Goal: Information Seeking & Learning: Understand process/instructions

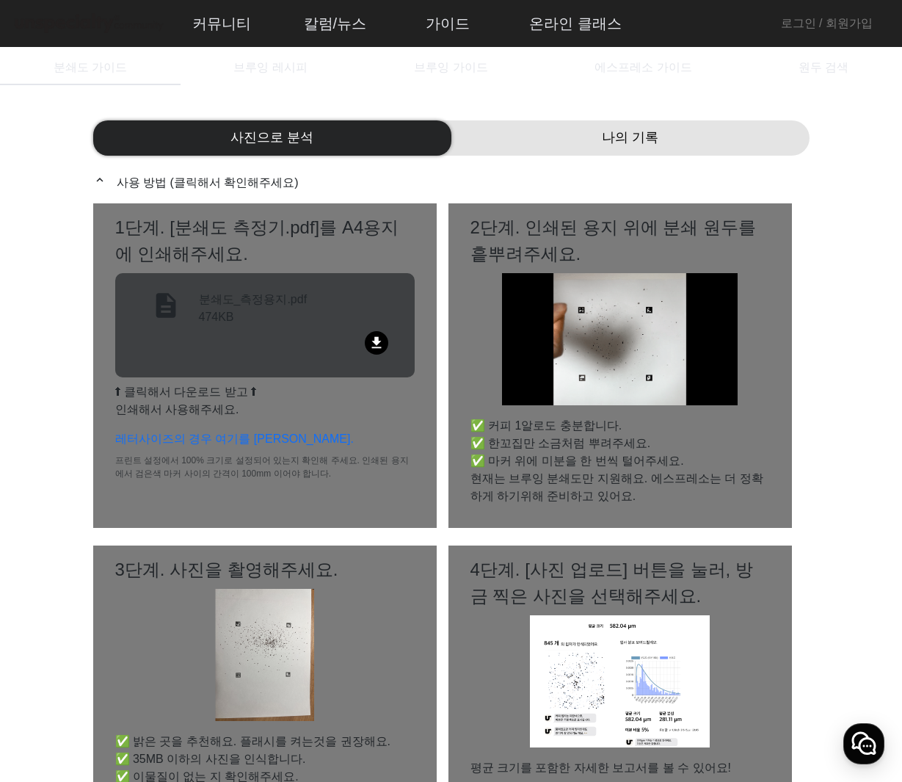
click at [347, 333] on div "file_download" at bounding box center [265, 345] width 264 height 29
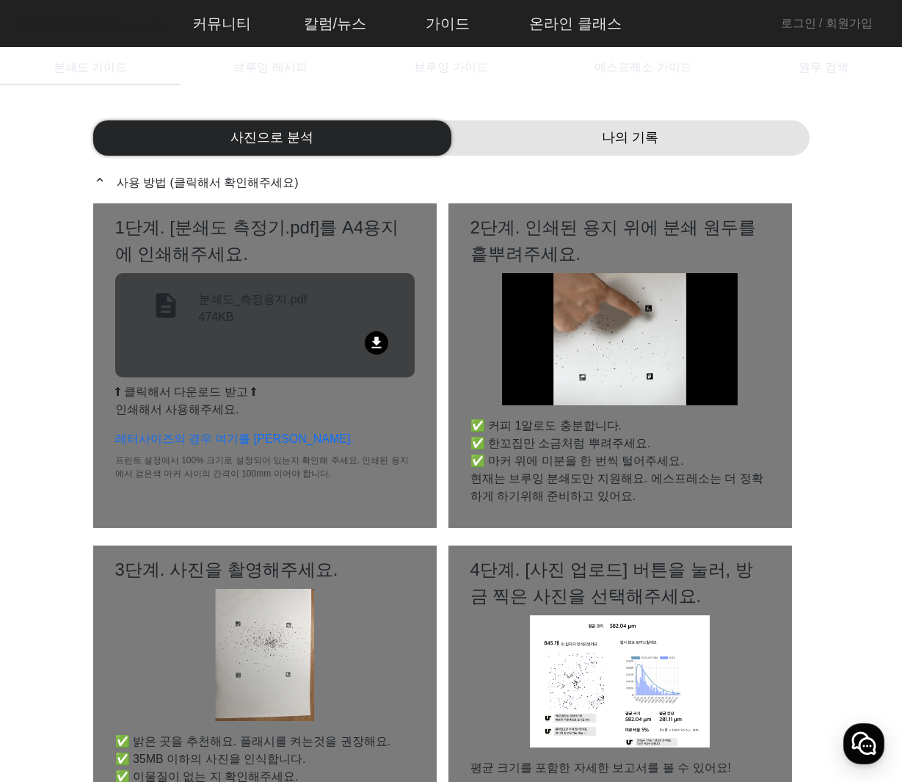
click at [542, 141] on div "나의 기록" at bounding box center [631, 137] width 358 height 35
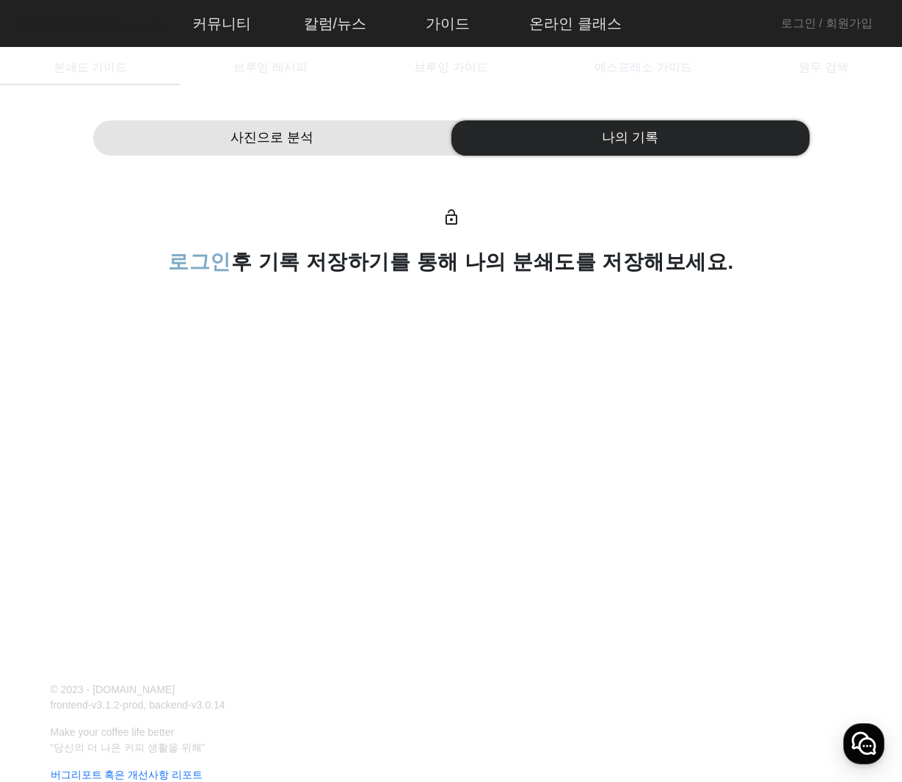
click at [304, 139] on span "사진으로 분석" at bounding box center [272, 138] width 83 height 20
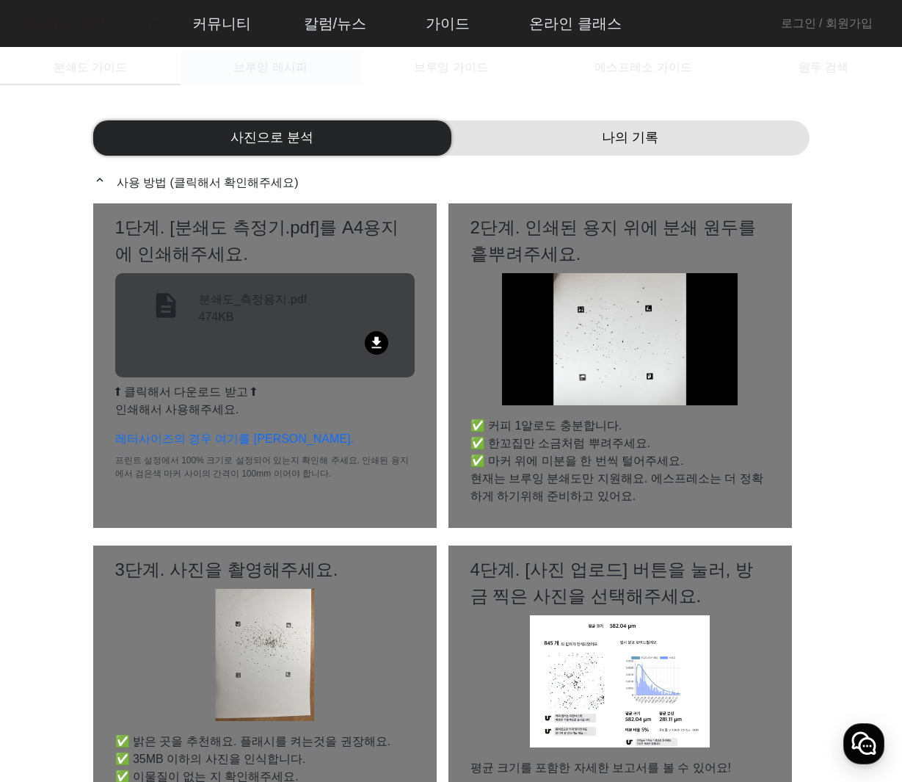
click at [272, 67] on span "브루잉 레시피" at bounding box center [269, 68] width 73 height 12
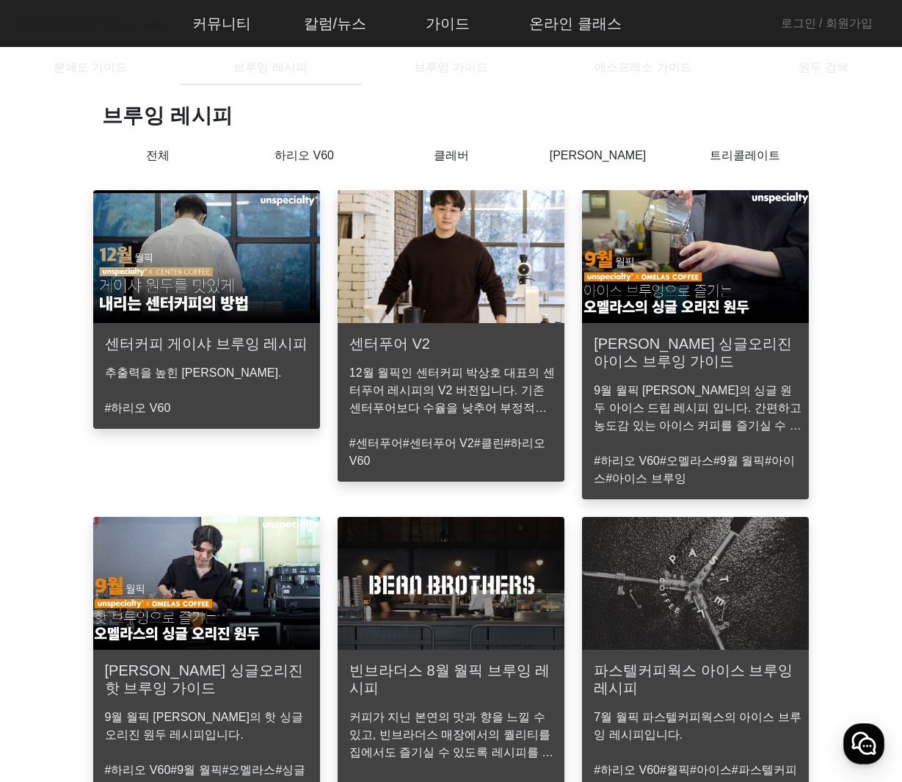
click at [599, 154] on p "[PERSON_NAME]" at bounding box center [598, 156] width 147 height 18
click at [599, 154] on p "[PERSON_NAME]" at bounding box center [598, 160] width 147 height 26
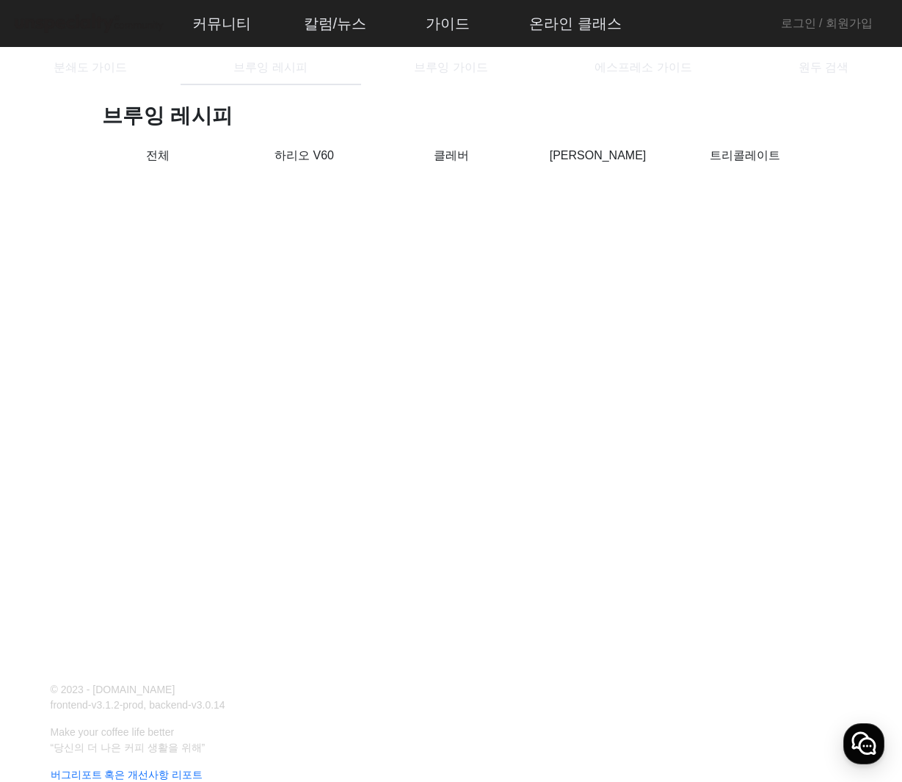
click at [422, 170] on div "클레버" at bounding box center [451, 165] width 147 height 37
click at [457, 166] on div "클레버" at bounding box center [451, 165] width 147 height 37
click at [455, 156] on p "클레버" at bounding box center [451, 156] width 147 height 18
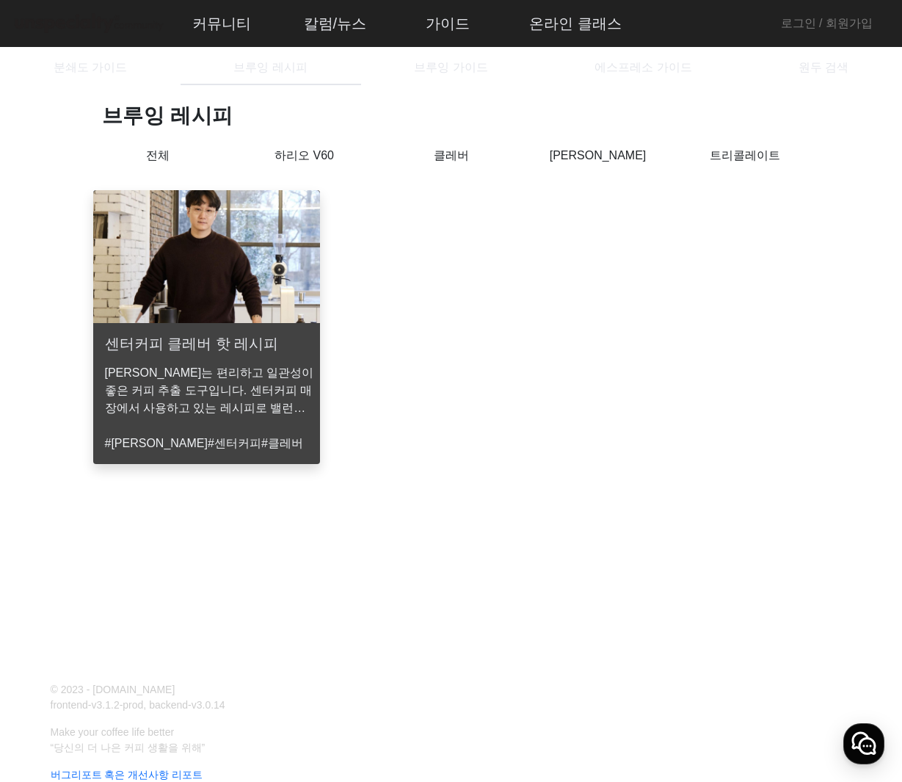
click at [592, 159] on p "[PERSON_NAME]" at bounding box center [598, 156] width 147 height 18
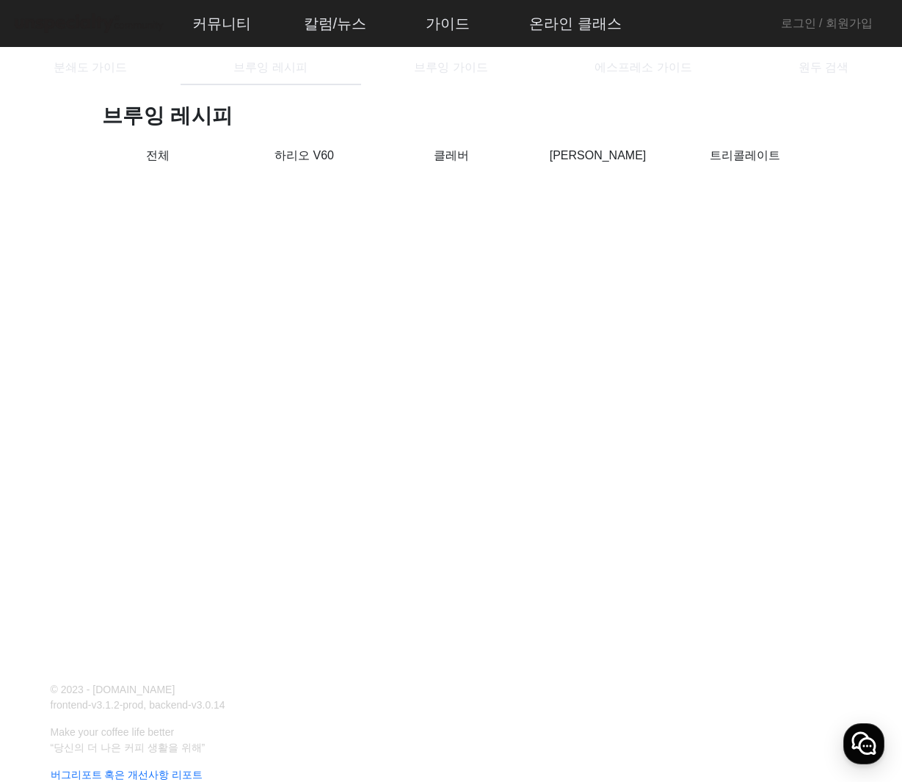
click at [724, 153] on p "트리콜레이트" at bounding box center [745, 156] width 147 height 18
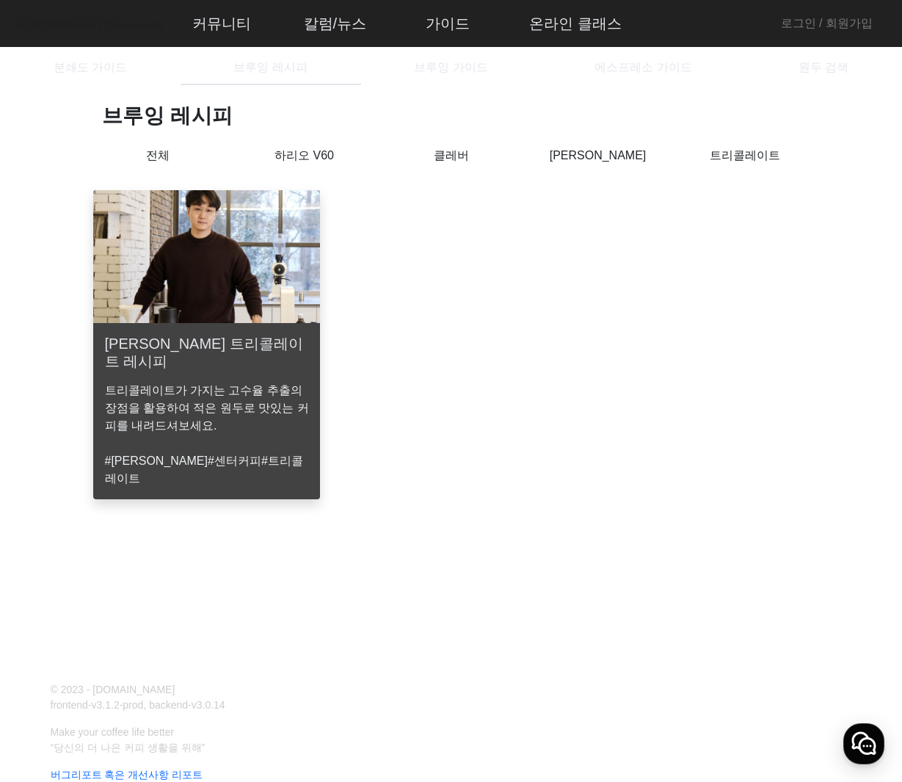
click at [633, 151] on p "[PERSON_NAME]" at bounding box center [598, 156] width 147 height 18
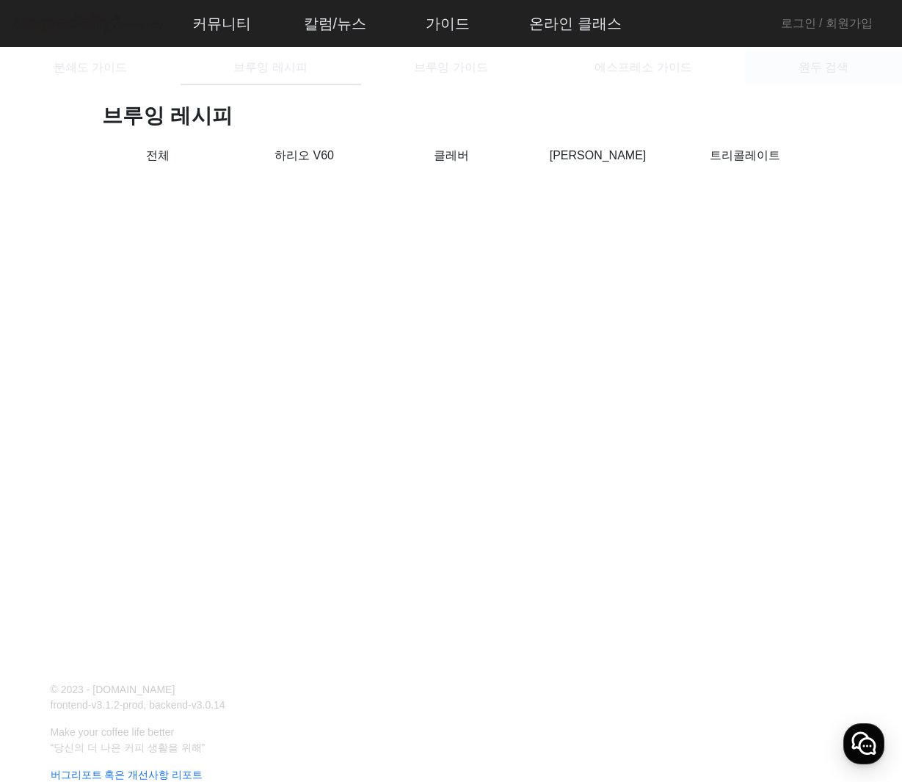
click at [808, 65] on span "원두 검색" at bounding box center [824, 68] width 50 height 12
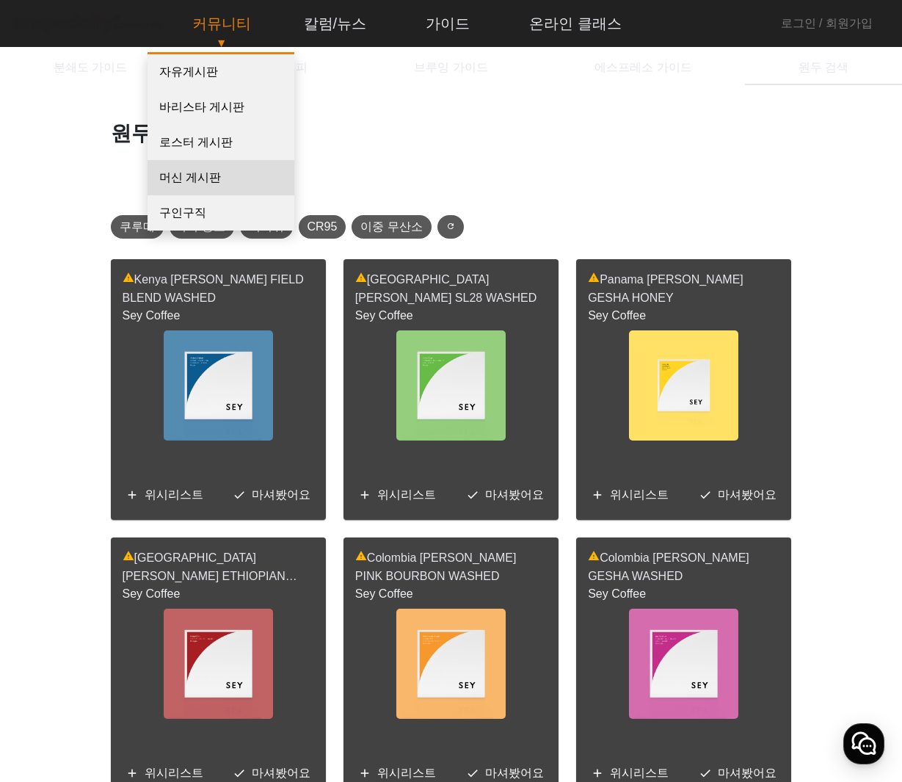
click at [192, 177] on link "머신 게시판" at bounding box center [221, 177] width 147 height 35
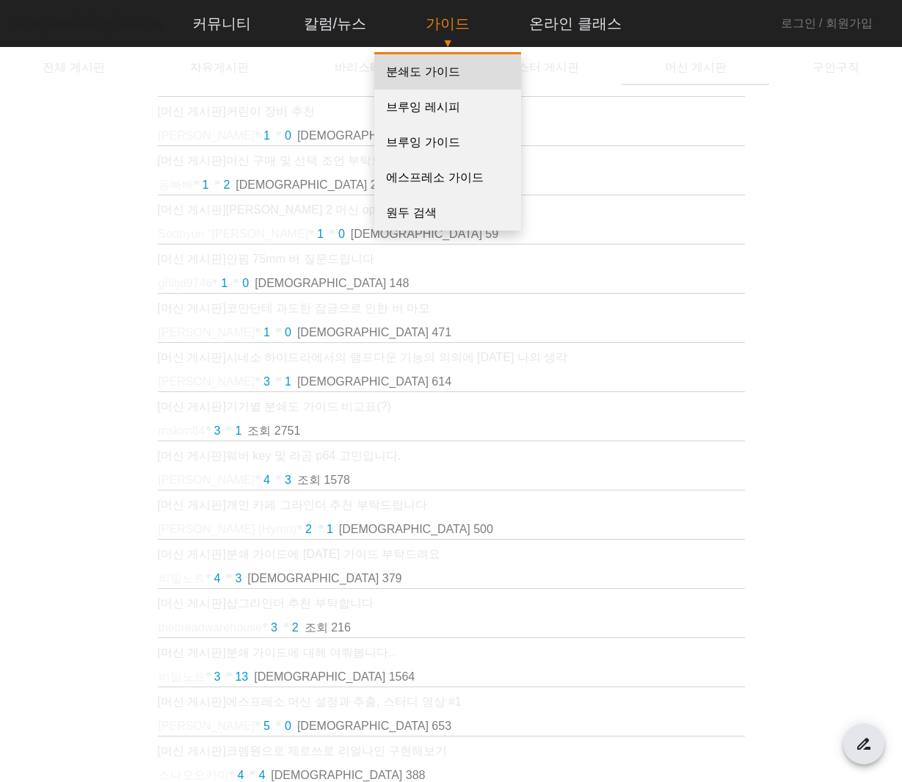
click at [421, 79] on link "분쇄도 가이드" at bounding box center [447, 71] width 147 height 35
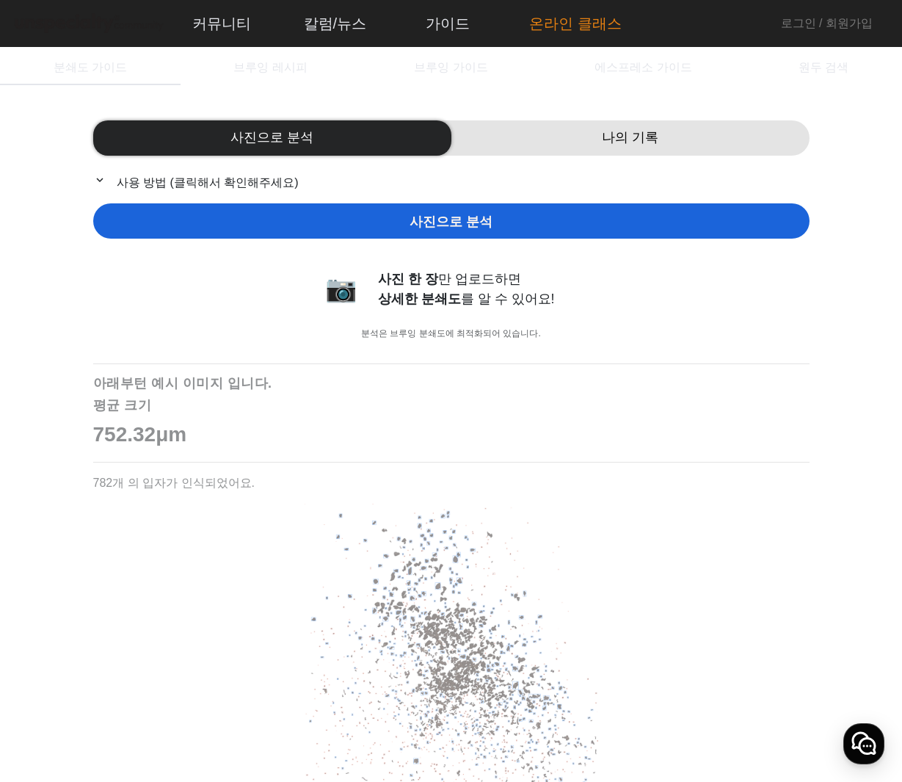
click at [530, 15] on link "온라인 클래스" at bounding box center [576, 24] width 116 height 40
